Goal: Task Accomplishment & Management: Use online tool/utility

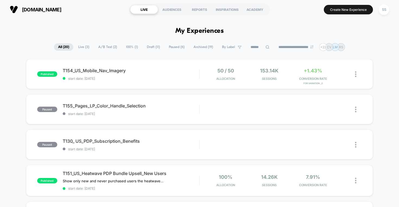
click at [58, 47] on span "All ( 20 )" at bounding box center [63, 46] width 19 height 7
click at [83, 46] on span "Live ( 3 )" at bounding box center [83, 46] width 19 height 7
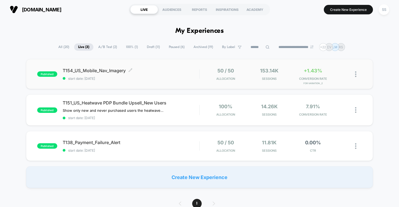
click at [107, 69] on span "T154_US_Mobile_Nav_Imagery Click to edit experience details" at bounding box center [131, 70] width 137 height 5
